Goal: Information Seeking & Learning: Learn about a topic

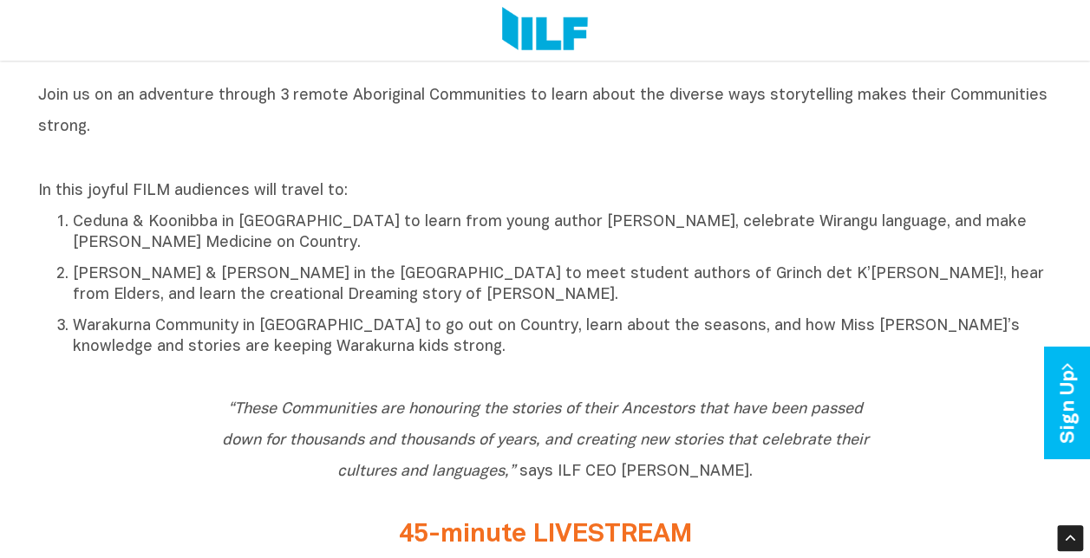
scroll to position [743, 0]
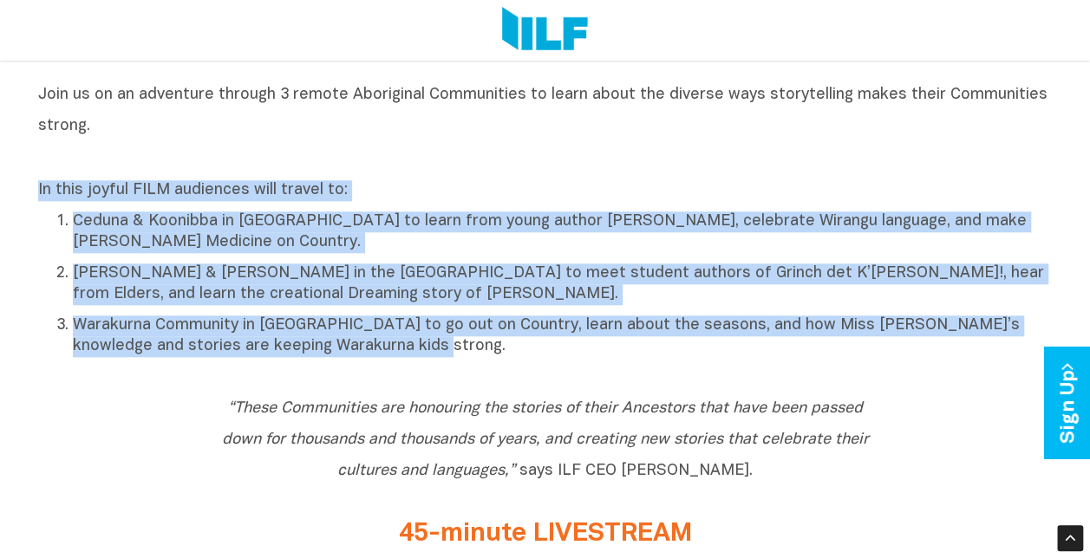
drag, startPoint x: 39, startPoint y: 194, endPoint x: 402, endPoint y: 371, distance: 404.1
click at [402, 366] on div "Join us on an adventure through 3 remote Aboriginal Communities to learn about …" at bounding box center [545, 222] width 1015 height 288
drag, startPoint x: 402, startPoint y: 371, endPoint x: 319, endPoint y: 303, distance: 107.8
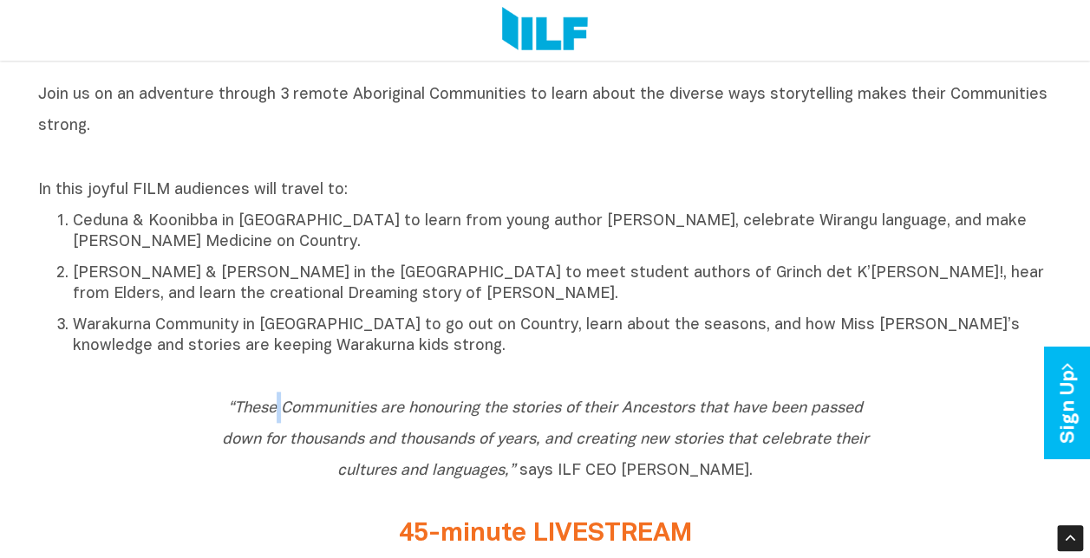
drag, startPoint x: 319, startPoint y: 303, endPoint x: 278, endPoint y: 394, distance: 99.8
click at [278, 394] on div "“These Communities are honouring the stories of their Ancestors that have been …" at bounding box center [545, 443] width 1015 height 128
click at [75, 281] on p "[PERSON_NAME] & [PERSON_NAME] in the [GEOGRAPHIC_DATA] to meet student authors …" at bounding box center [563, 285] width 980 height 42
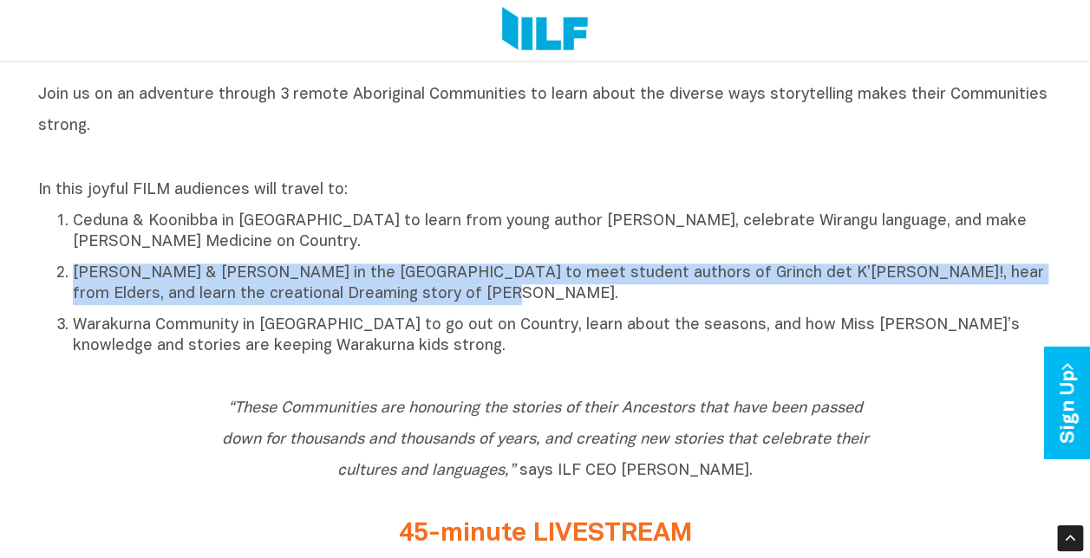
drag, startPoint x: 75, startPoint y: 281, endPoint x: 418, endPoint y: 300, distance: 343.9
click at [418, 300] on p "[PERSON_NAME] & [PERSON_NAME] in the [GEOGRAPHIC_DATA] to meet student authors …" at bounding box center [563, 285] width 980 height 42
drag, startPoint x: 418, startPoint y: 300, endPoint x: 370, endPoint y: 291, distance: 48.5
copy p "[PERSON_NAME] & [PERSON_NAME] in the [GEOGRAPHIC_DATA] to meet student authors …"
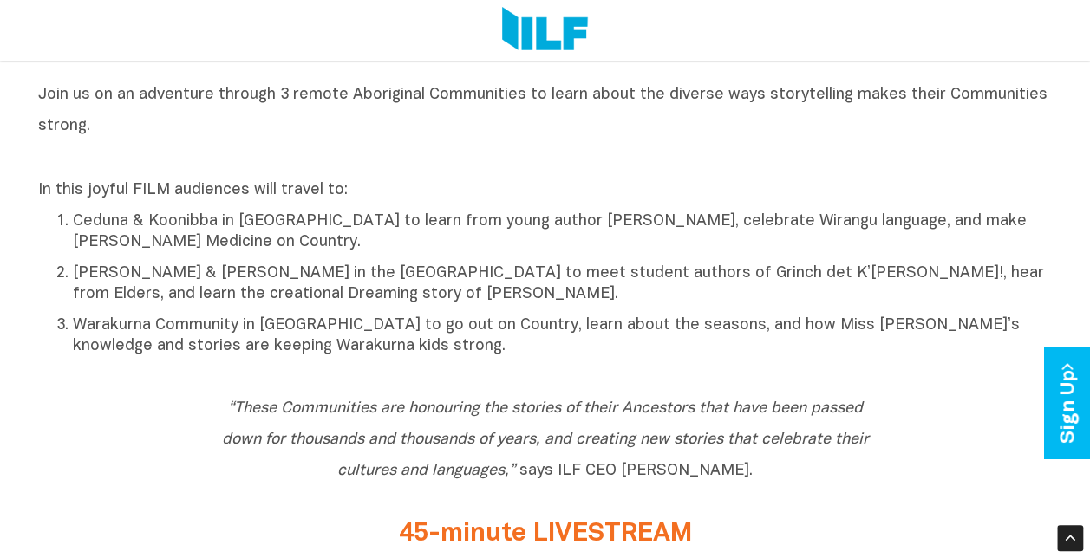
click at [496, 201] on p "In this joyful FILM audiences will travel to:" at bounding box center [545, 190] width 1015 height 21
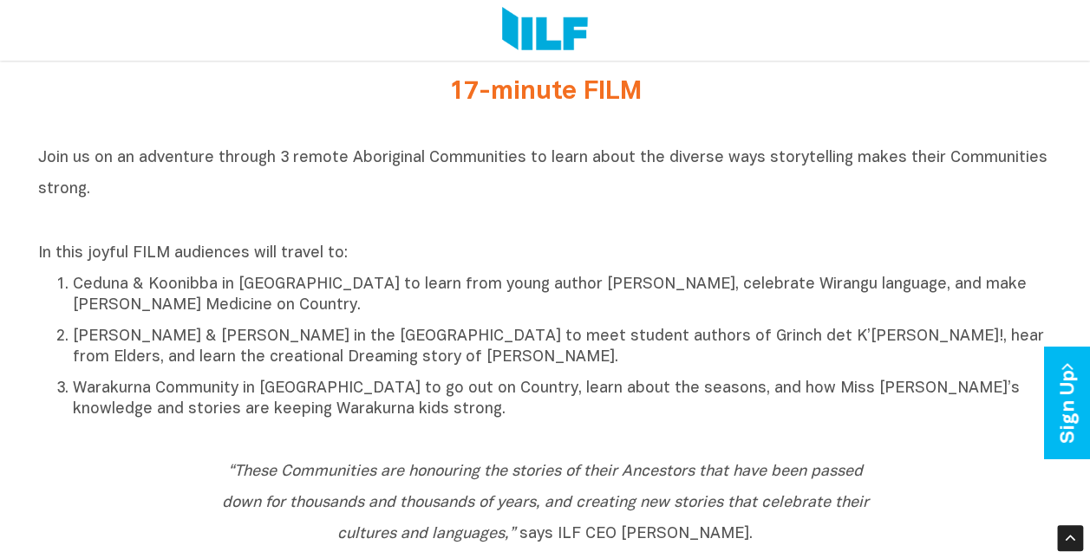
scroll to position [673, 0]
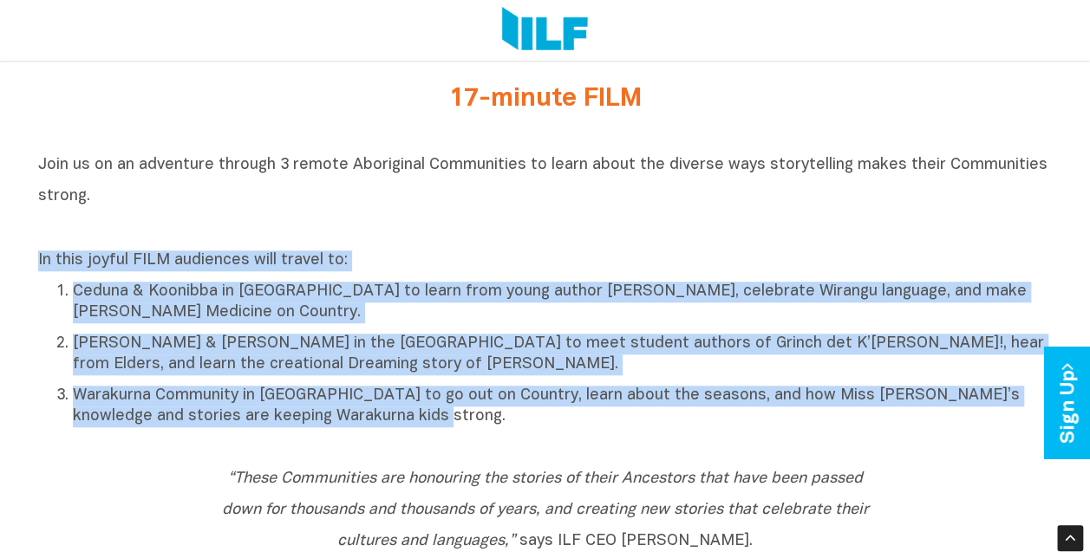
drag, startPoint x: 38, startPoint y: 266, endPoint x: 395, endPoint y: 428, distance: 391.6
click at [395, 428] on div "In this joyful FILM audiences will travel to: Ceduna & Koonibba in [GEOGRAPHIC_…" at bounding box center [545, 339] width 1015 height 177
drag, startPoint x: 395, startPoint y: 428, endPoint x: 323, endPoint y: 367, distance: 94.7
copy div "In this joyful FILM audiences will travel to: Ceduna & Koonibba in [GEOGRAPHIC_…"
click at [545, 201] on h2 "Join us on an adventure through 3 remote Aboriginal Communities to learn about …" at bounding box center [545, 195] width 1015 height 94
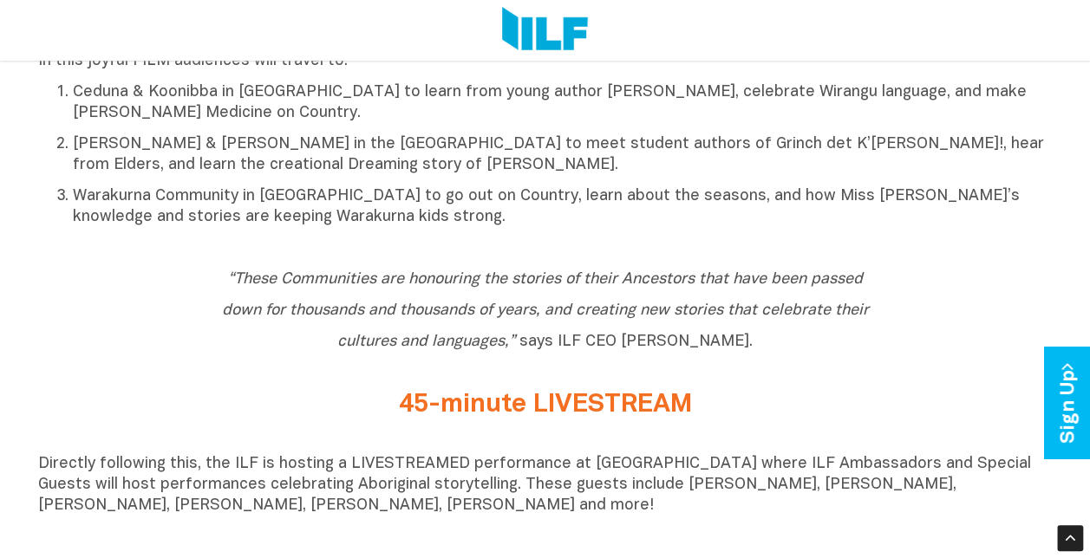
scroll to position [867, 0]
